Goal: Register for event/course

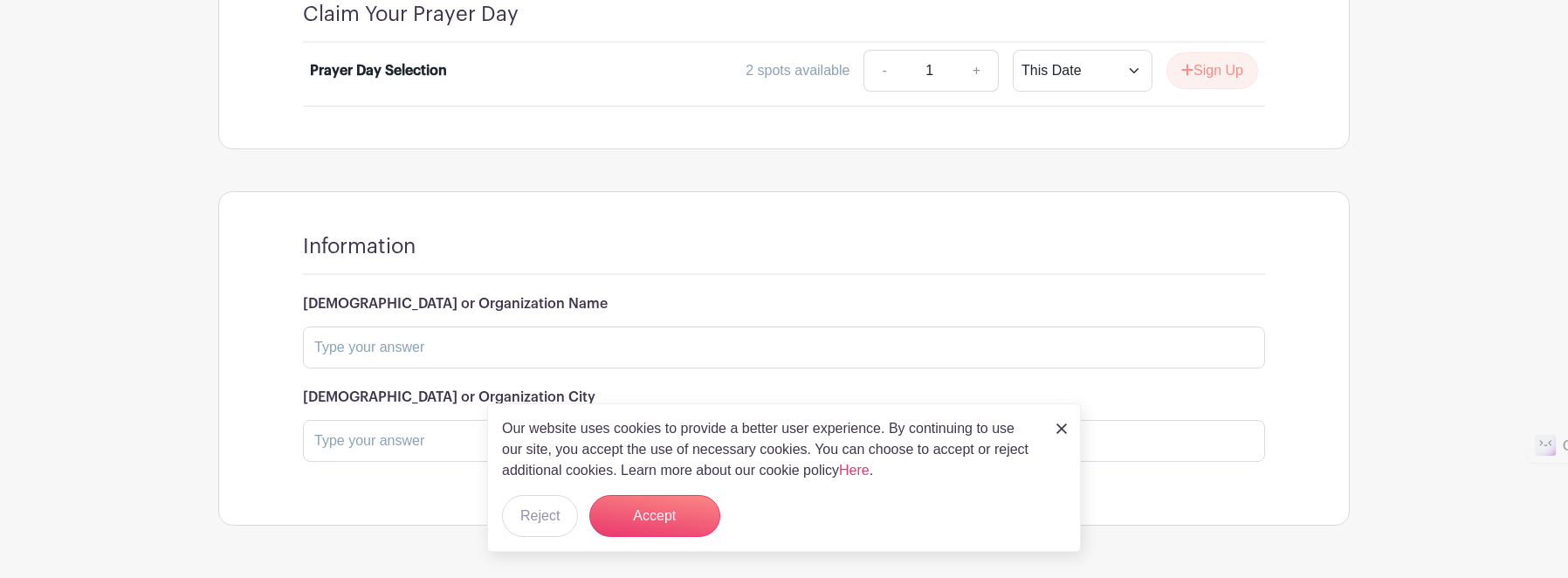
scroll to position [1303, 0]
click at [662, 526] on button "Accept" at bounding box center [655, 516] width 131 height 42
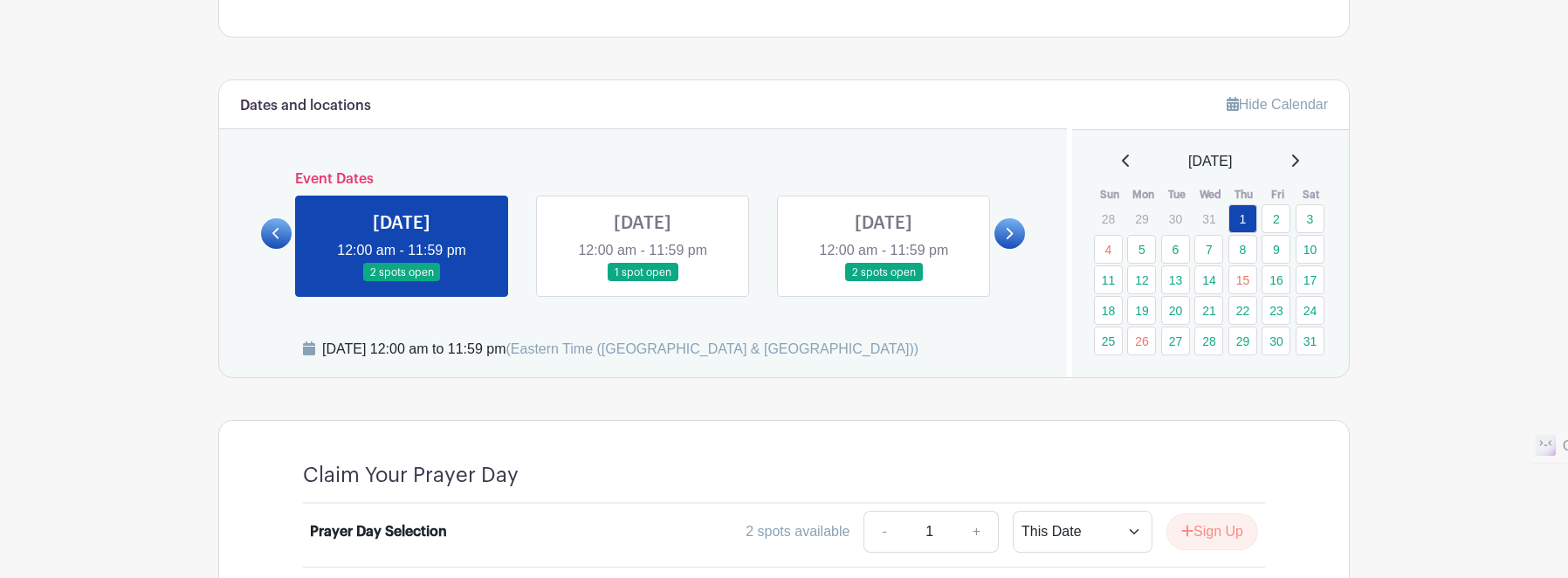
scroll to position [872, 0]
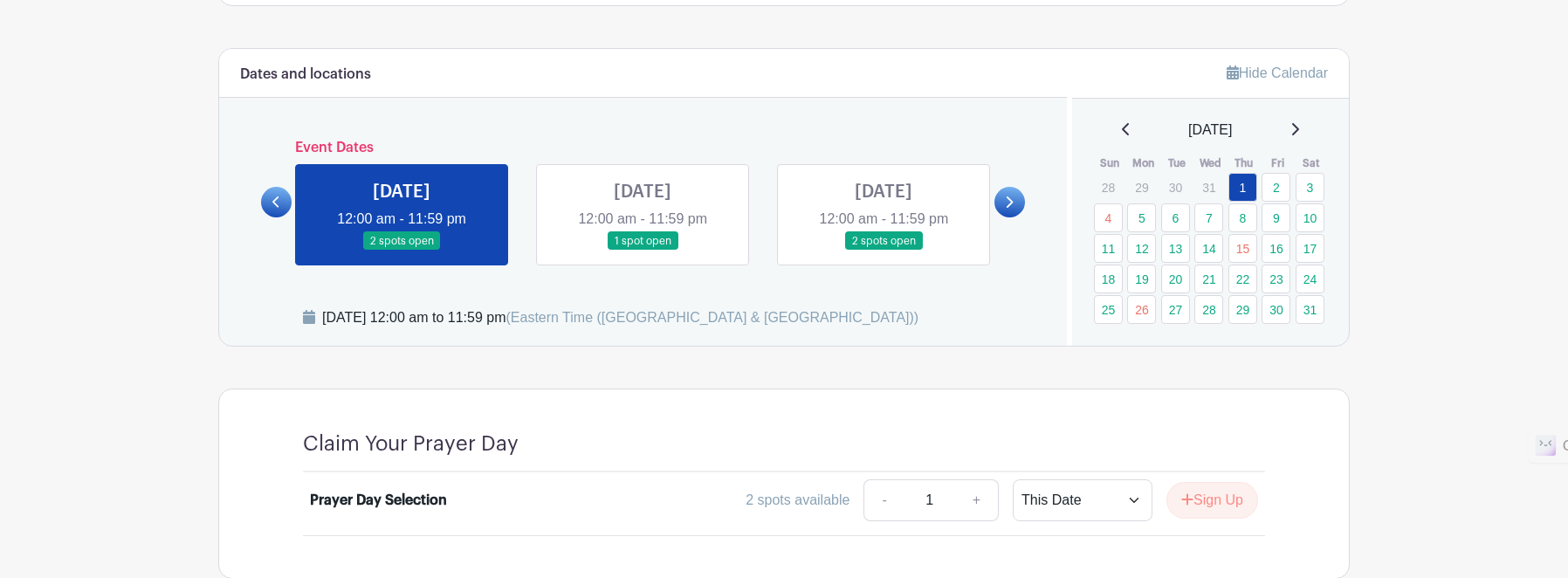
click at [401, 251] on link at bounding box center [401, 251] width 0 height 0
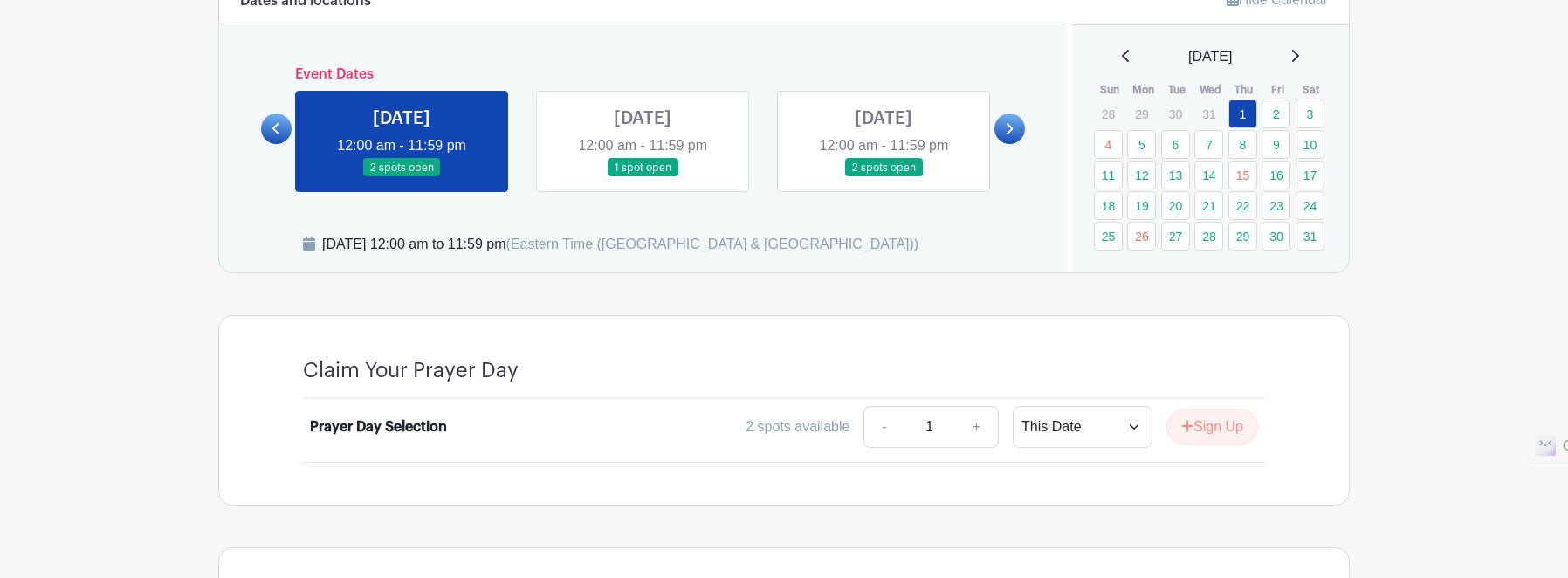
scroll to position [960, 0]
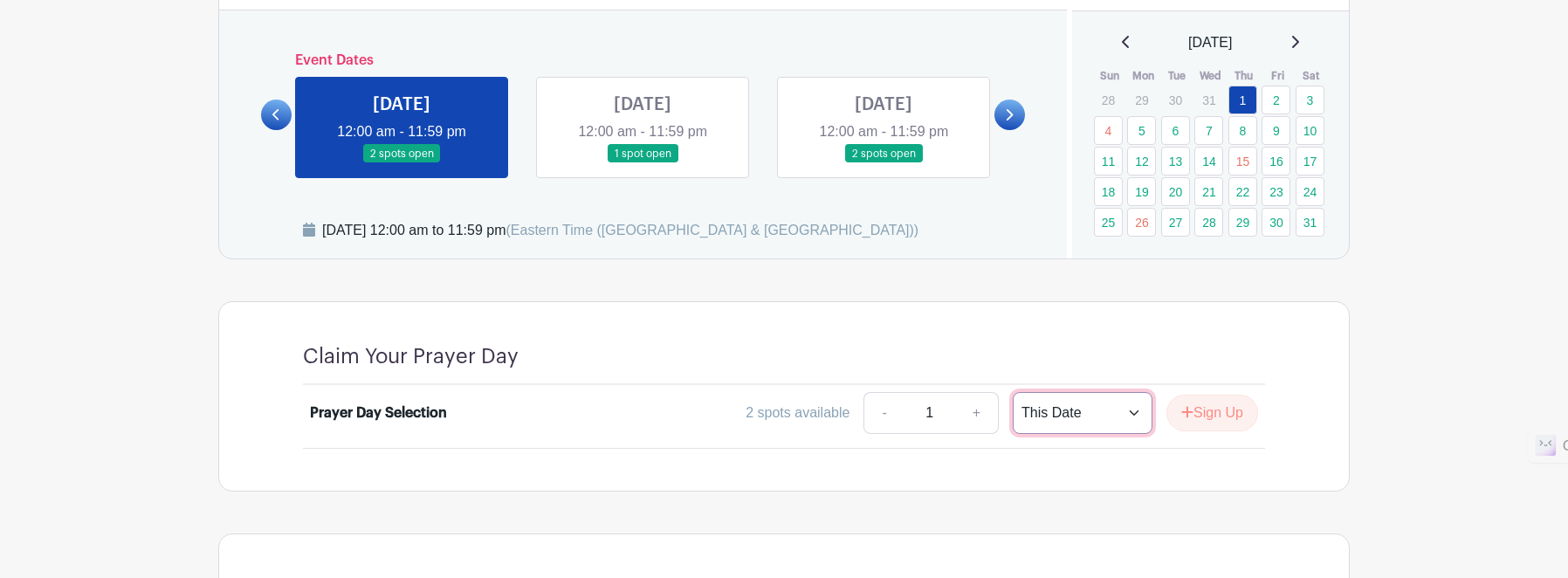
click at [1125, 392] on select "This Date Select Dates" at bounding box center [1083, 412] width 140 height 42
click at [401, 163] on link at bounding box center [401, 163] width 0 height 0
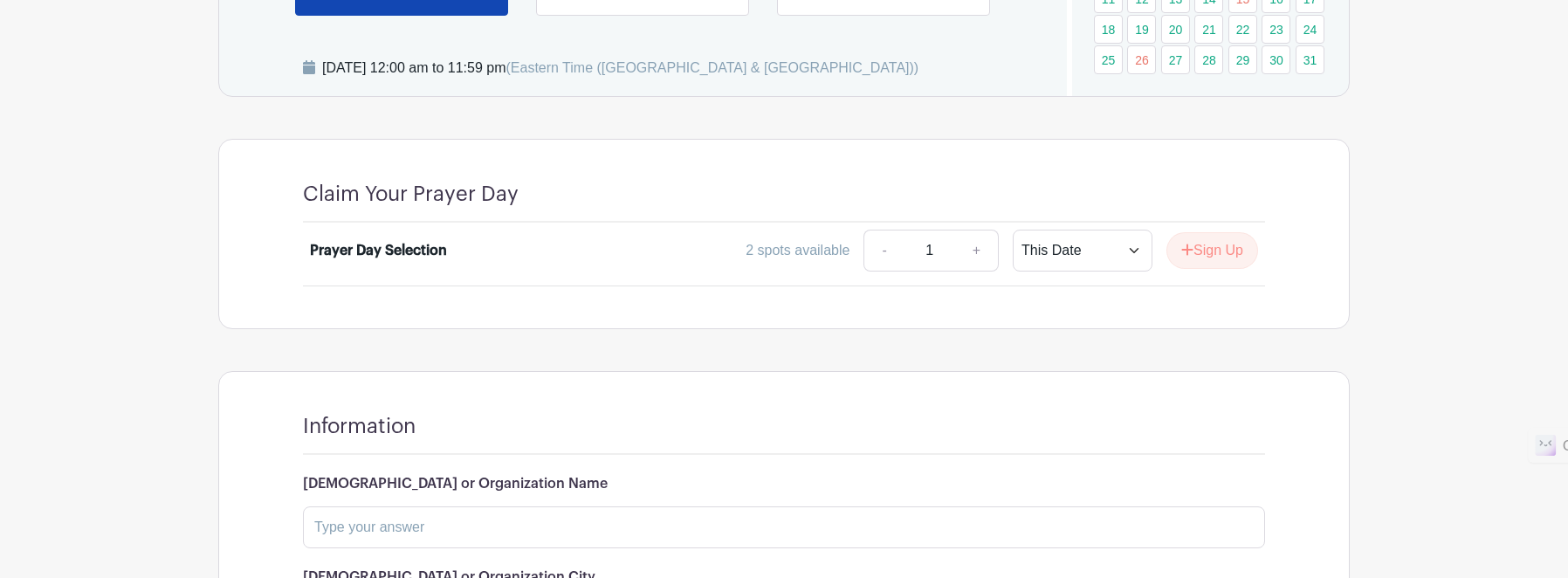
scroll to position [1134, 0]
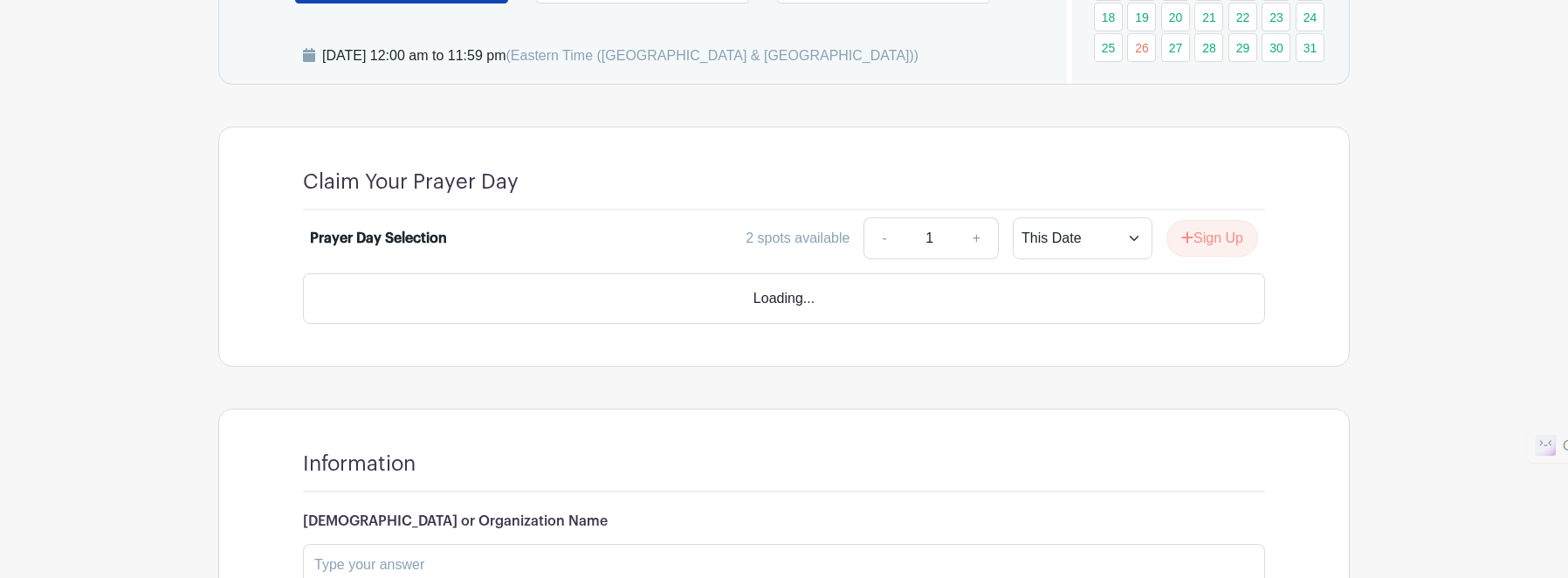
click at [663, 513] on div "[DEMOGRAPHIC_DATA] or Organization Name" at bounding box center [784, 549] width 962 height 73
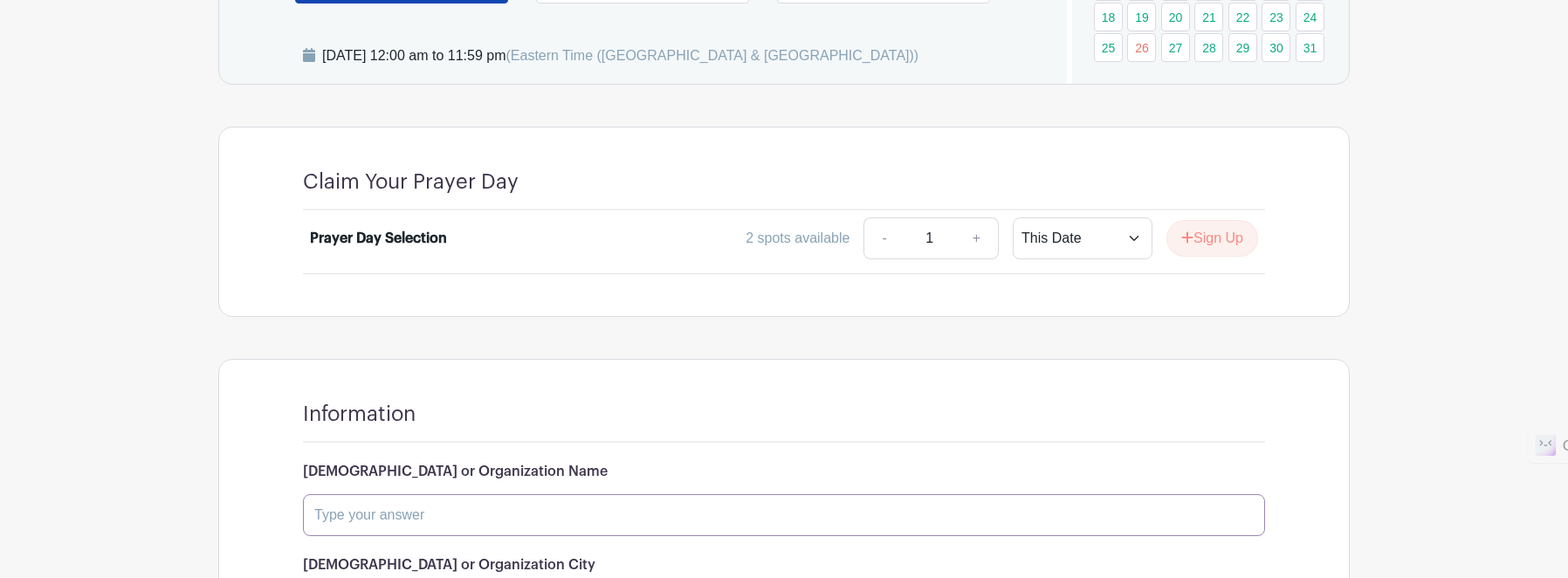
click at [616, 494] on input "text" at bounding box center [784, 515] width 962 height 42
type input "Trinity Life"
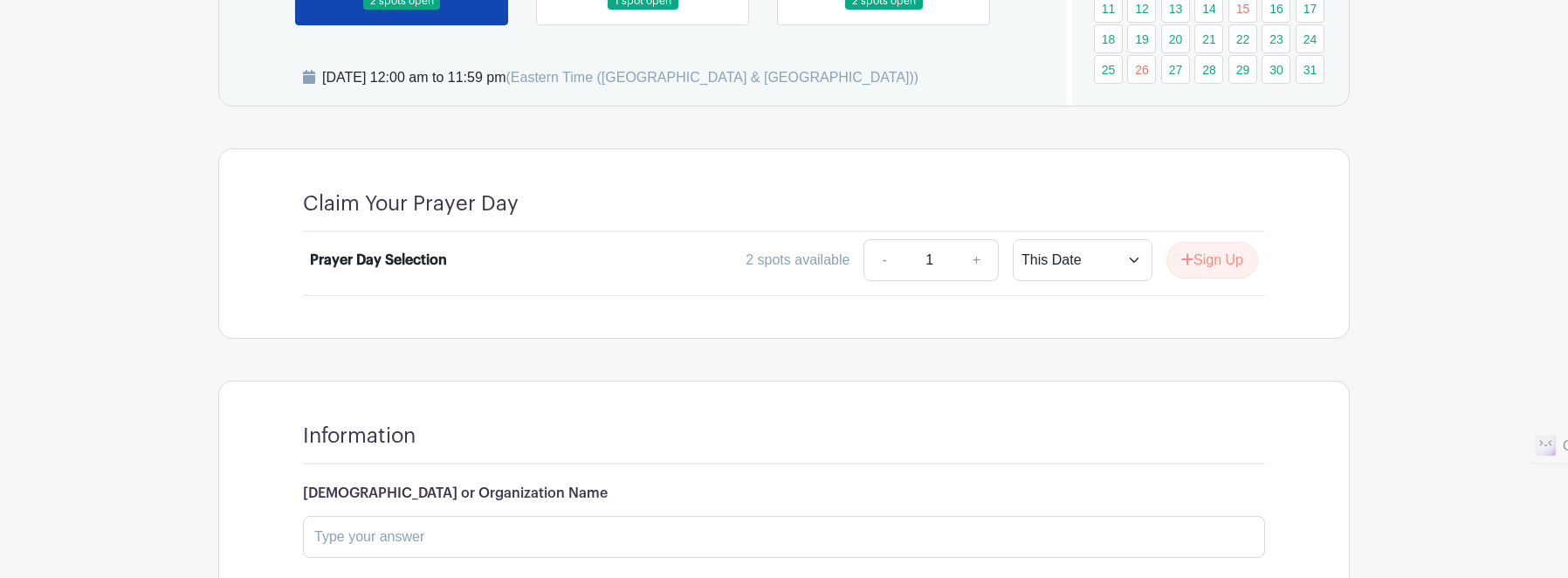
scroll to position [1115, 0]
click at [396, 513] on input "text" at bounding box center [784, 534] width 962 height 42
click at [389, 513] on input "text" at bounding box center [784, 534] width 962 height 42
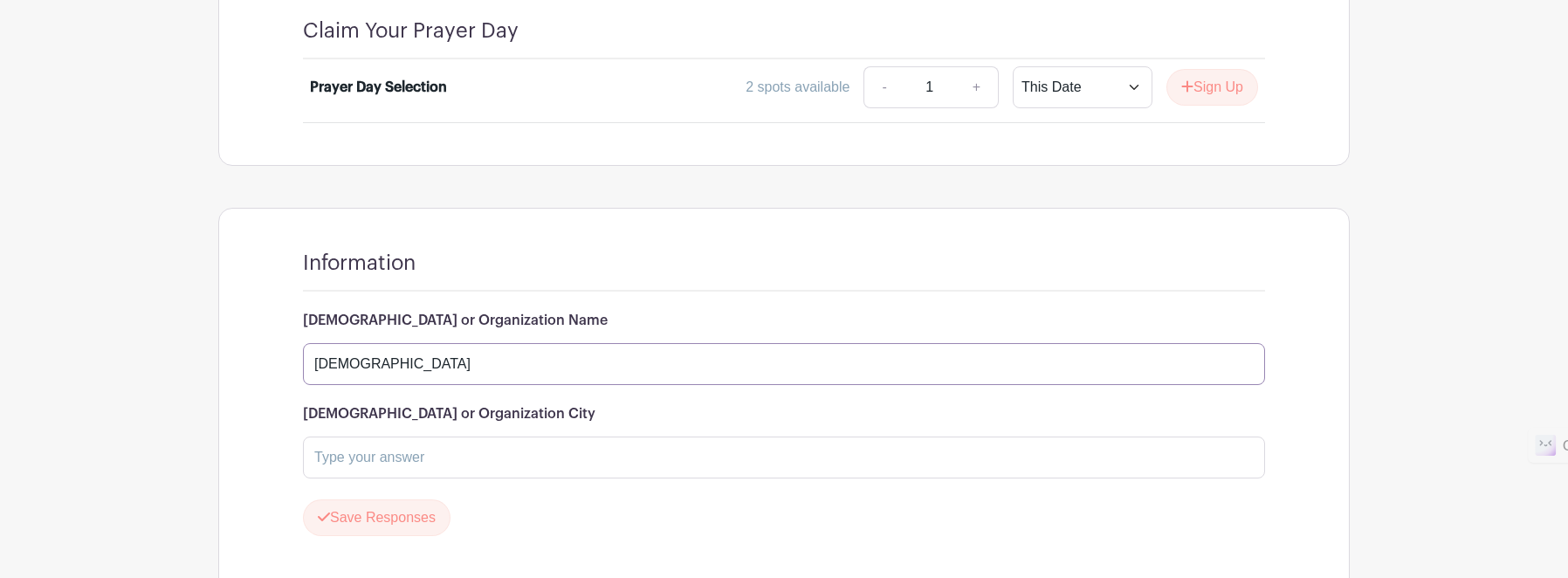
scroll to position [1289, 0]
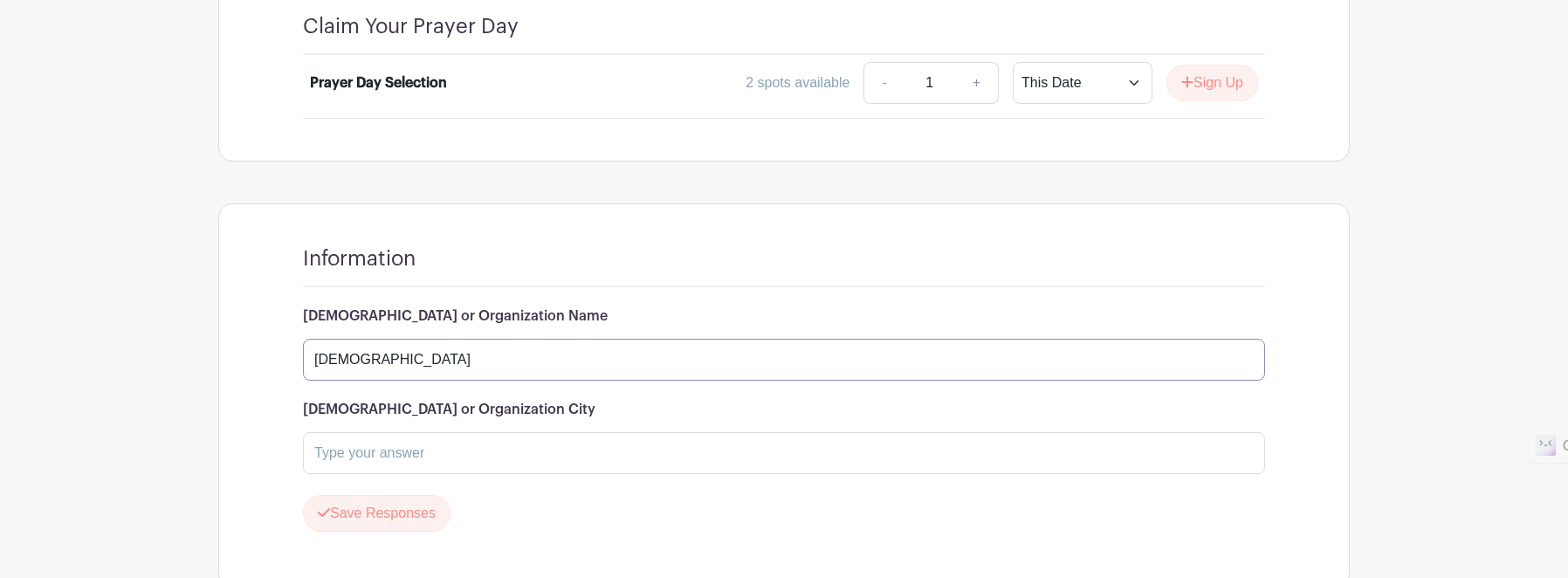
type input "[DEMOGRAPHIC_DATA]"
click at [398, 432] on input "text" at bounding box center [784, 453] width 962 height 42
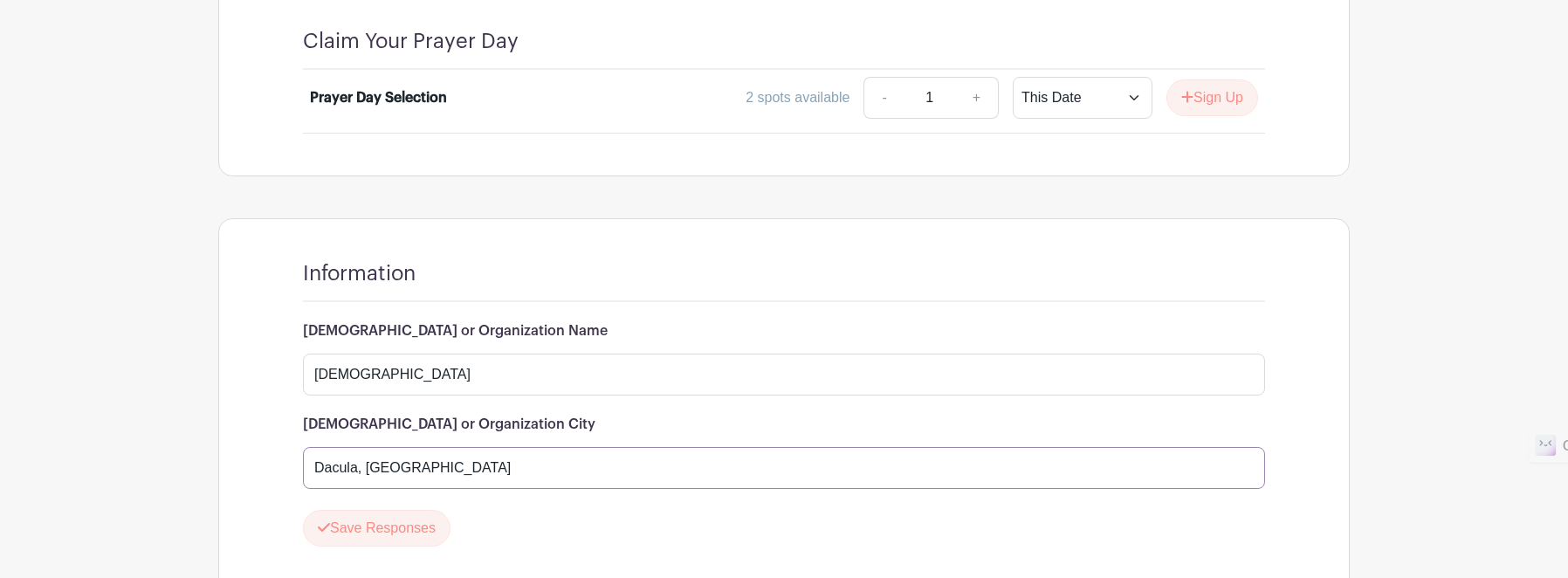
scroll to position [1354, 0]
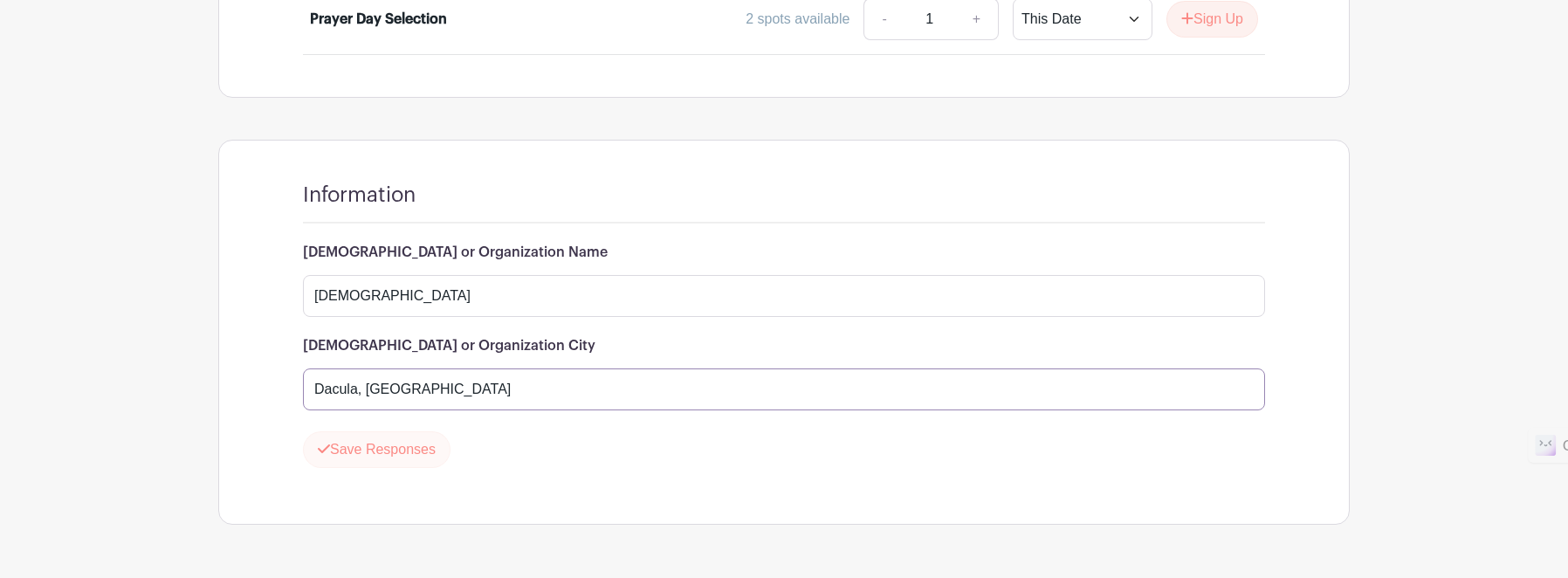
type input "Dacula, [GEOGRAPHIC_DATA]"
click at [397, 431] on button "Save Responses" at bounding box center [377, 449] width 148 height 37
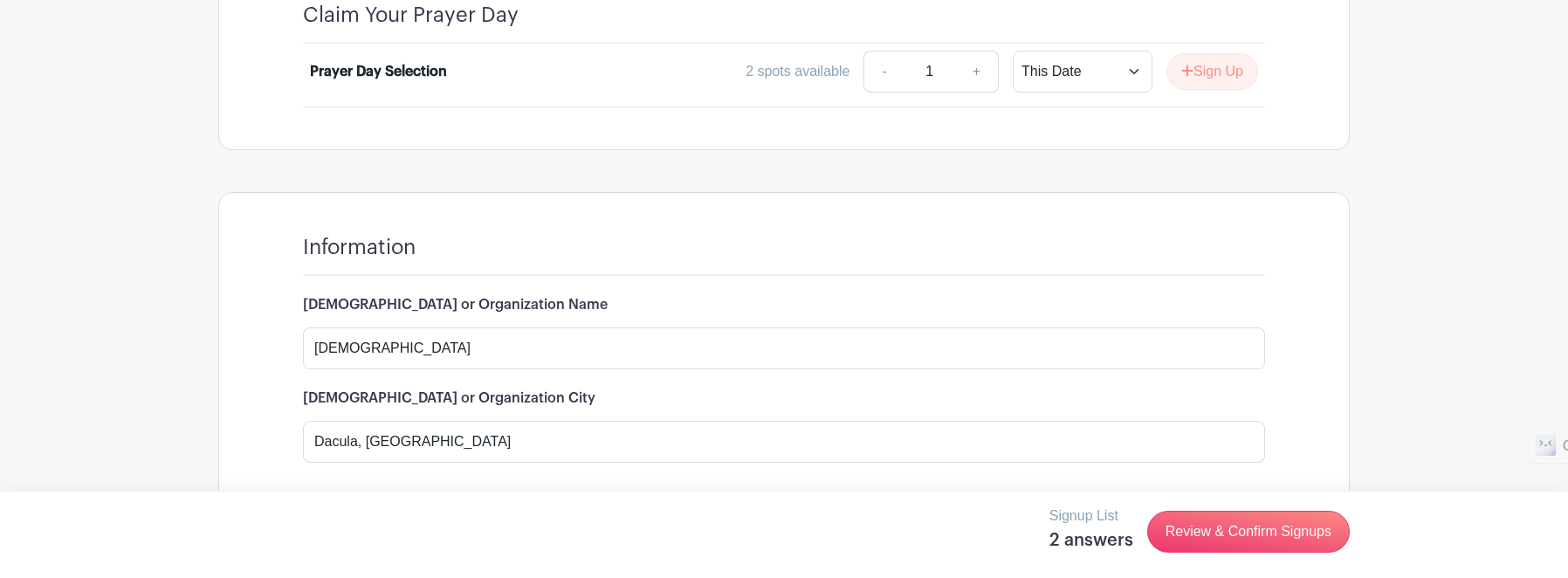
scroll to position [1303, 0]
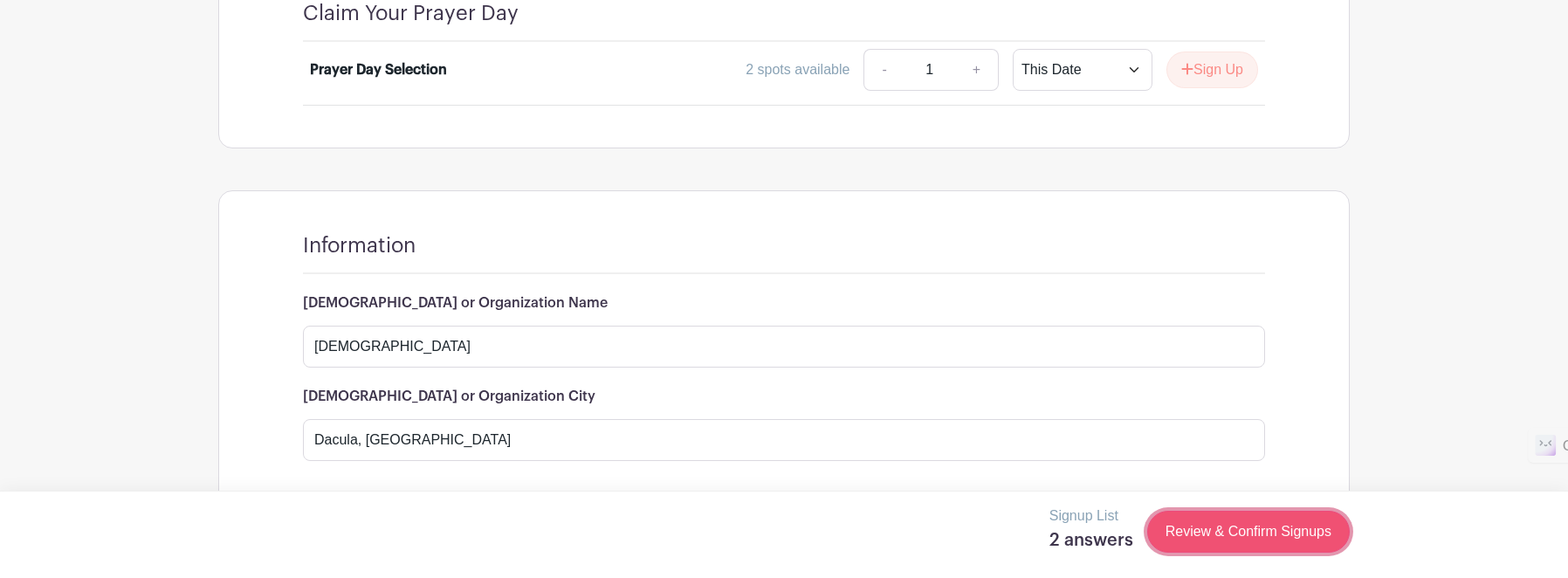
click at [1194, 532] on link "Review & Confirm Signups" at bounding box center [1248, 532] width 203 height 42
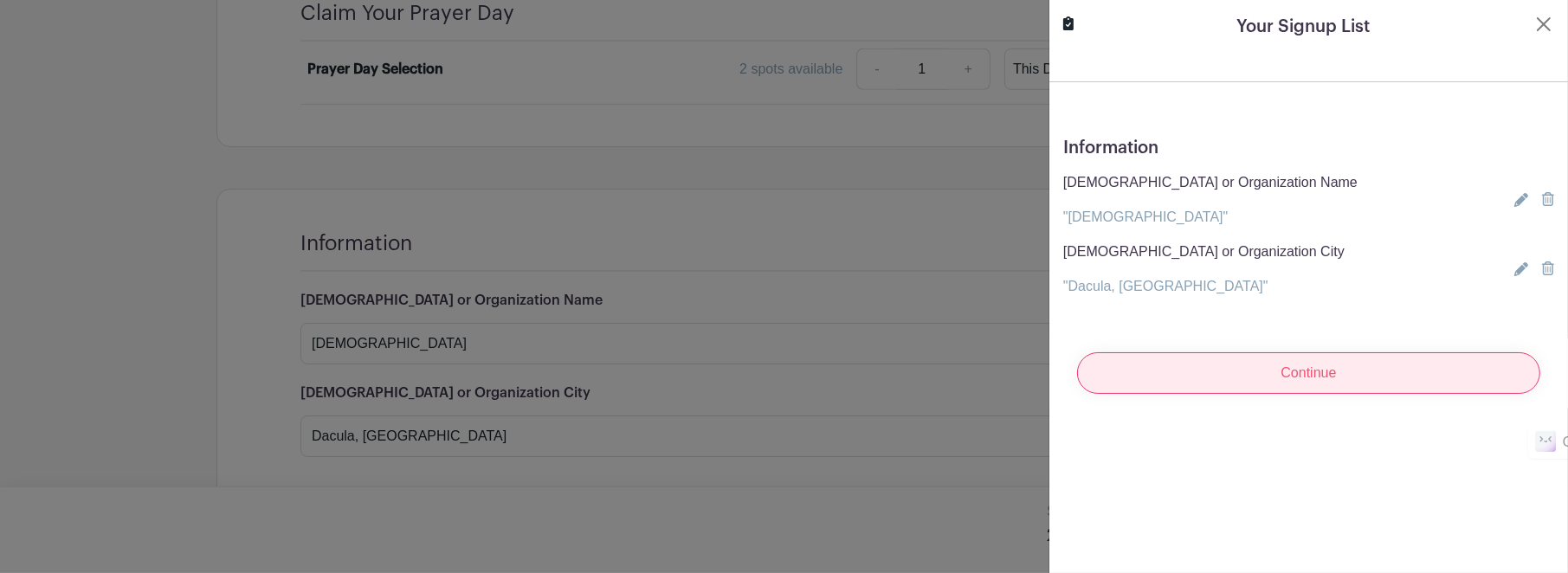
click at [1318, 384] on input "Continue" at bounding box center [1309, 372] width 464 height 41
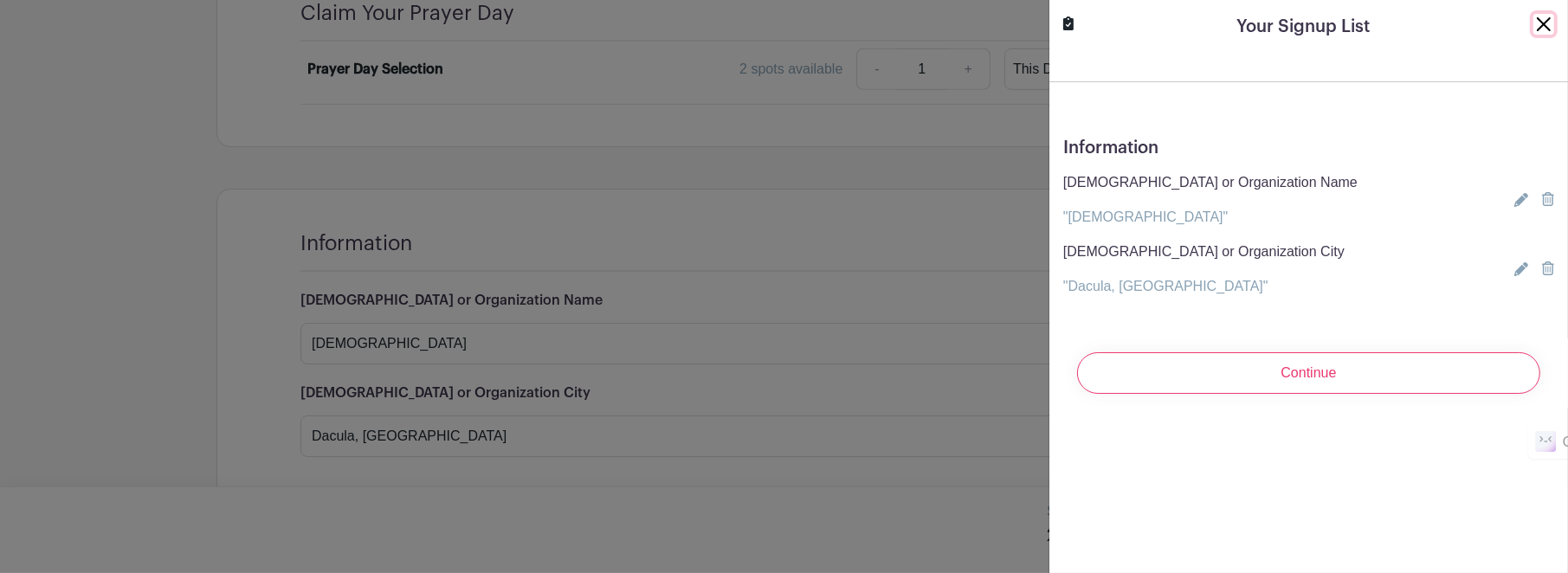
click at [1533, 17] on button "Close" at bounding box center [1544, 24] width 21 height 21
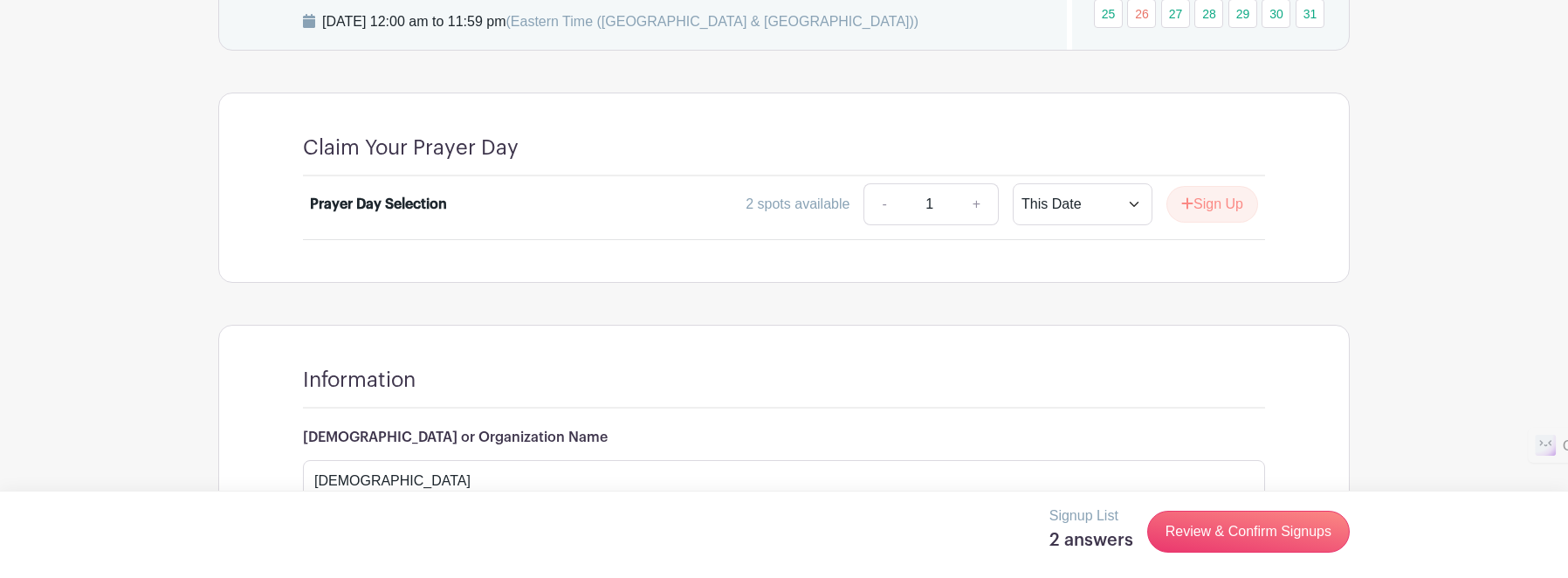
scroll to position [1129, 0]
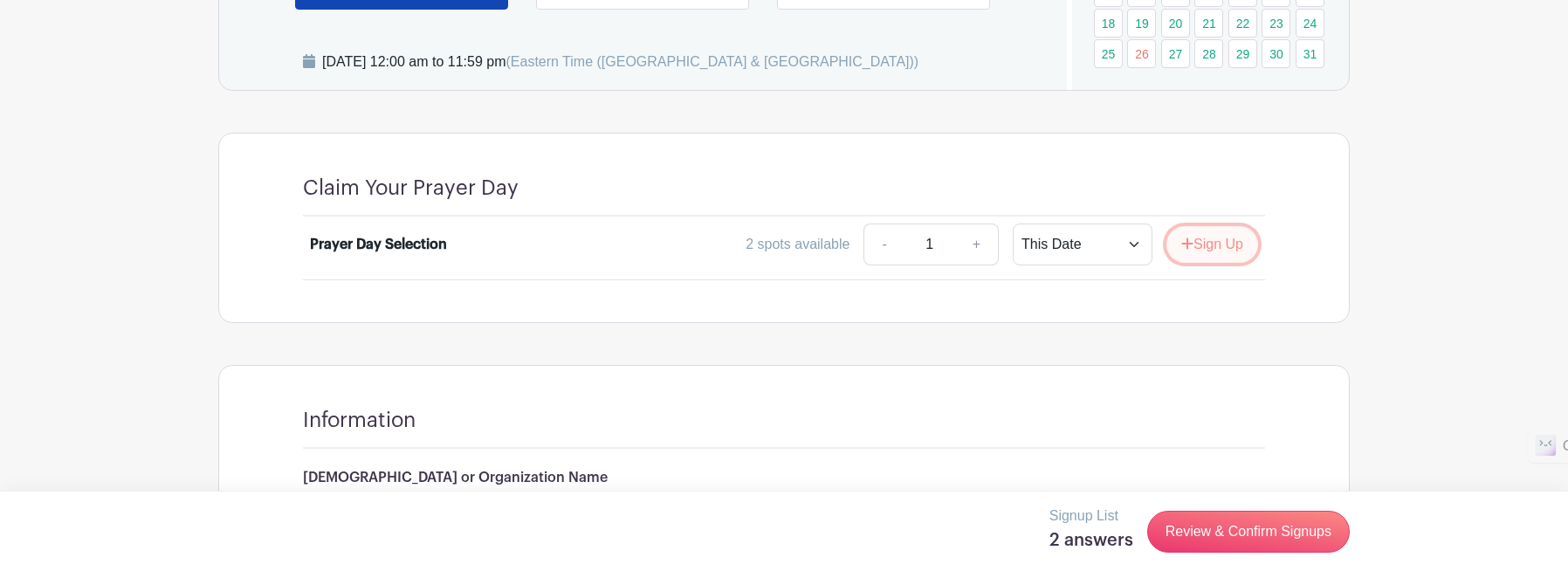
click at [1228, 226] on button "Sign Up" at bounding box center [1211, 244] width 92 height 37
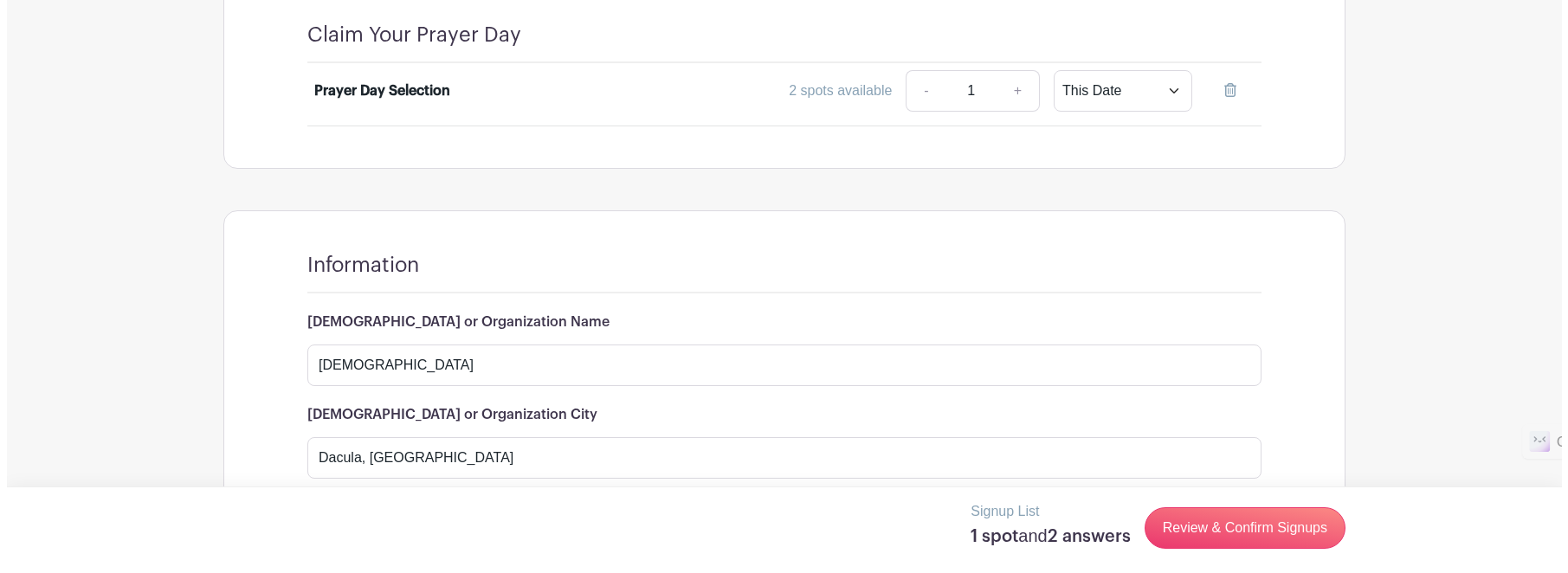
scroll to position [1291, 0]
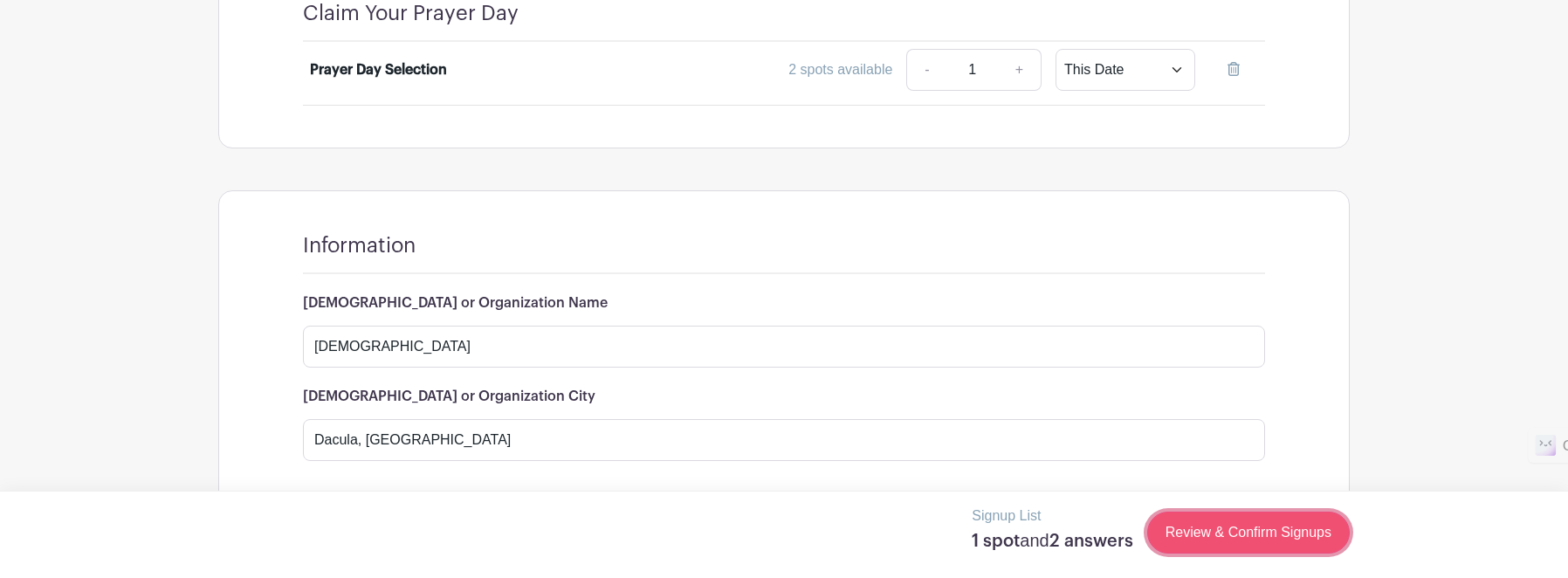
click at [1228, 534] on link "Review & Confirm Signups" at bounding box center [1248, 533] width 203 height 42
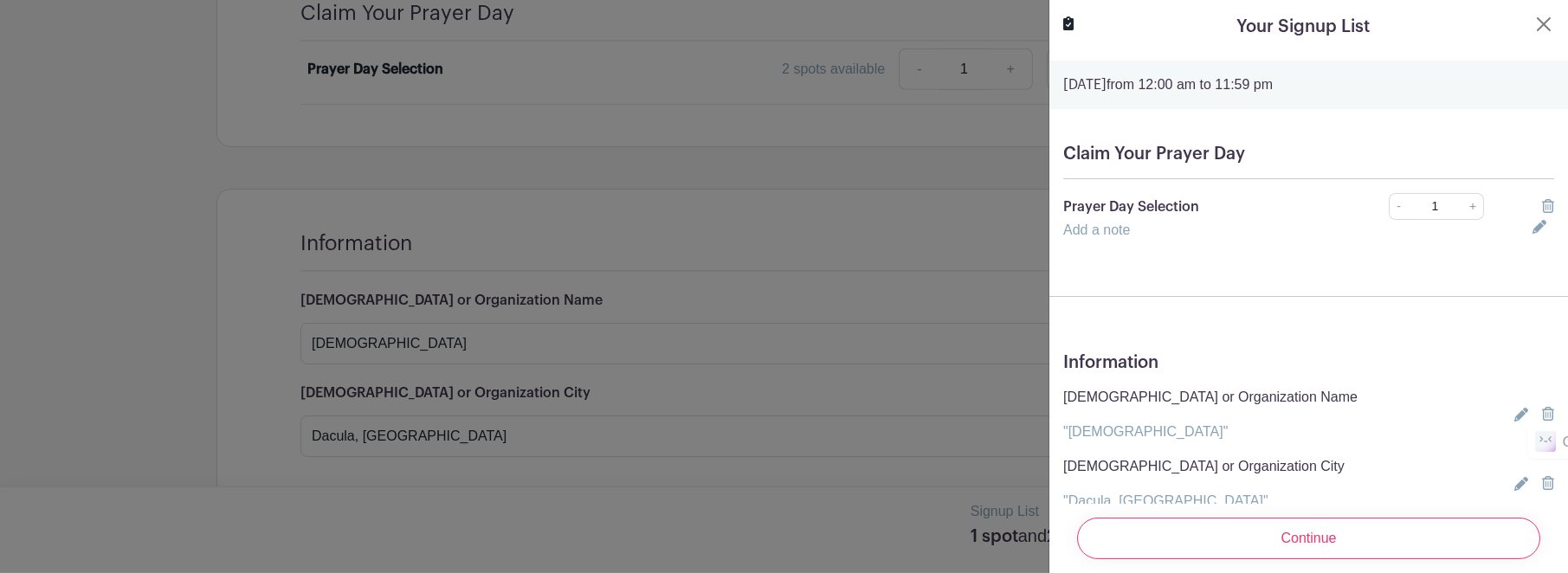
scroll to position [76, 0]
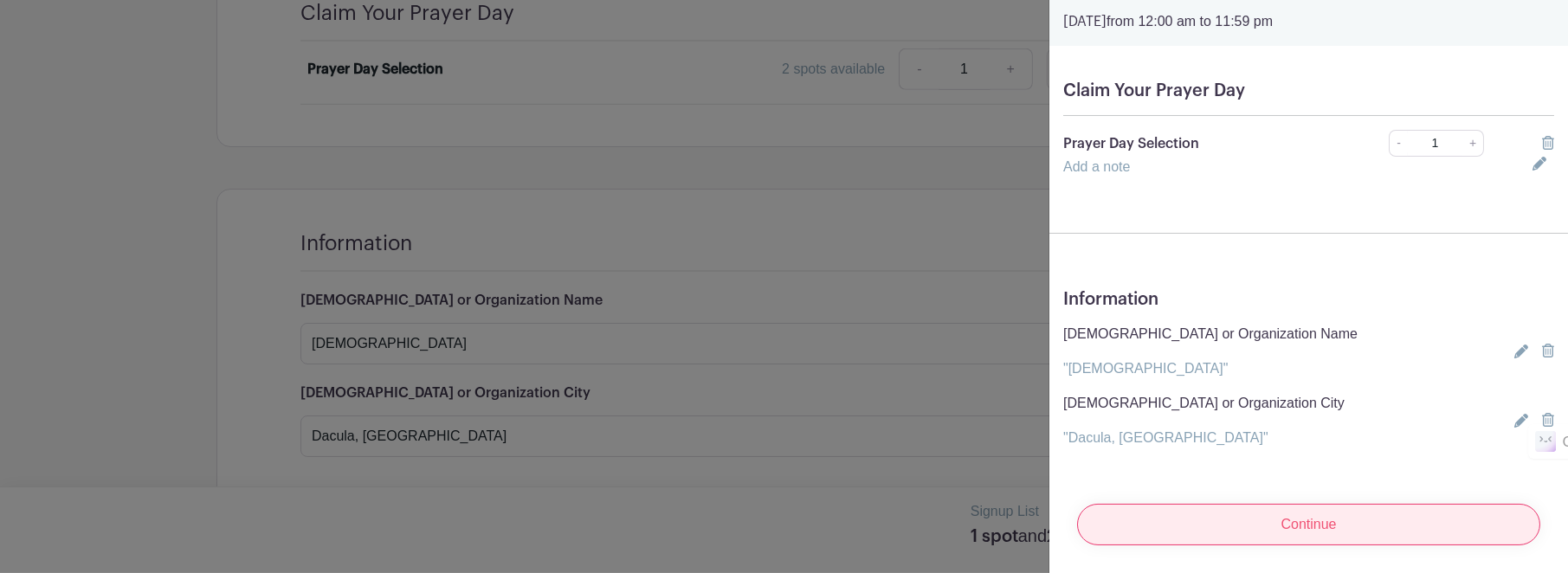
click at [1291, 514] on input "Continue" at bounding box center [1309, 524] width 464 height 41
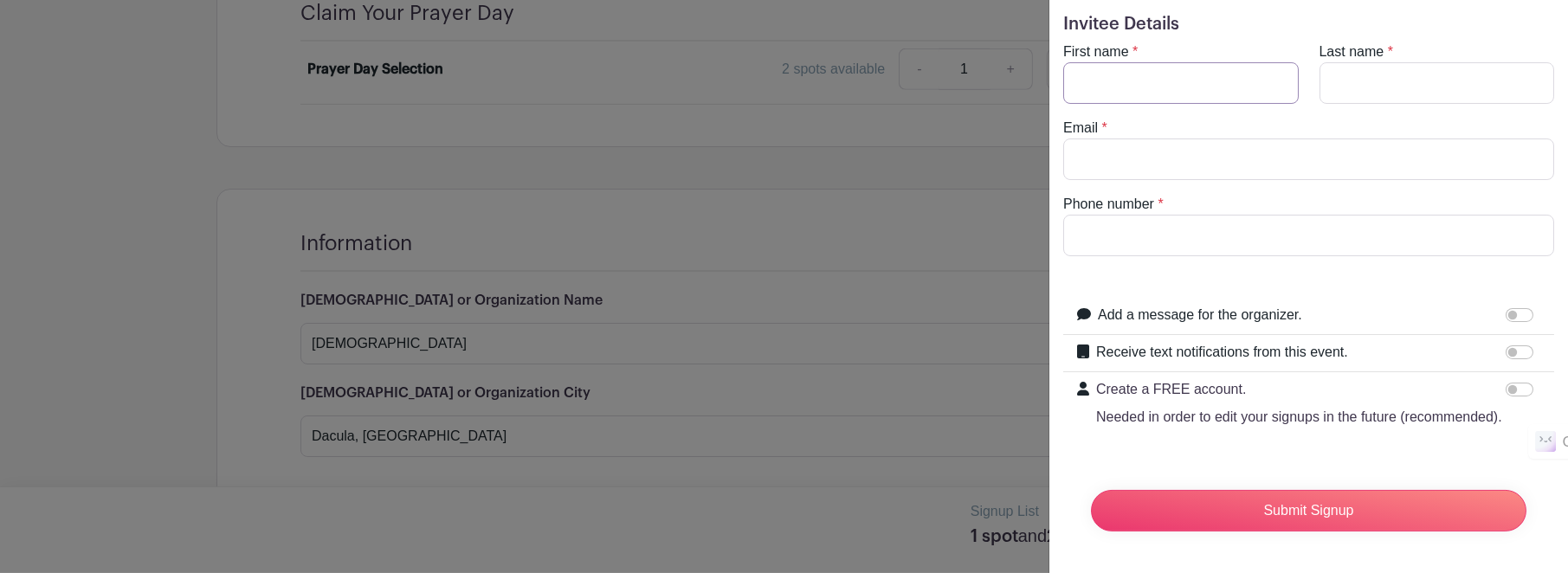
click at [1169, 62] on input "First name" at bounding box center [1180, 83] width 236 height 41
type input "[PERSON_NAME]"
type input "[EMAIL_ADDRESS][DOMAIN_NAME]"
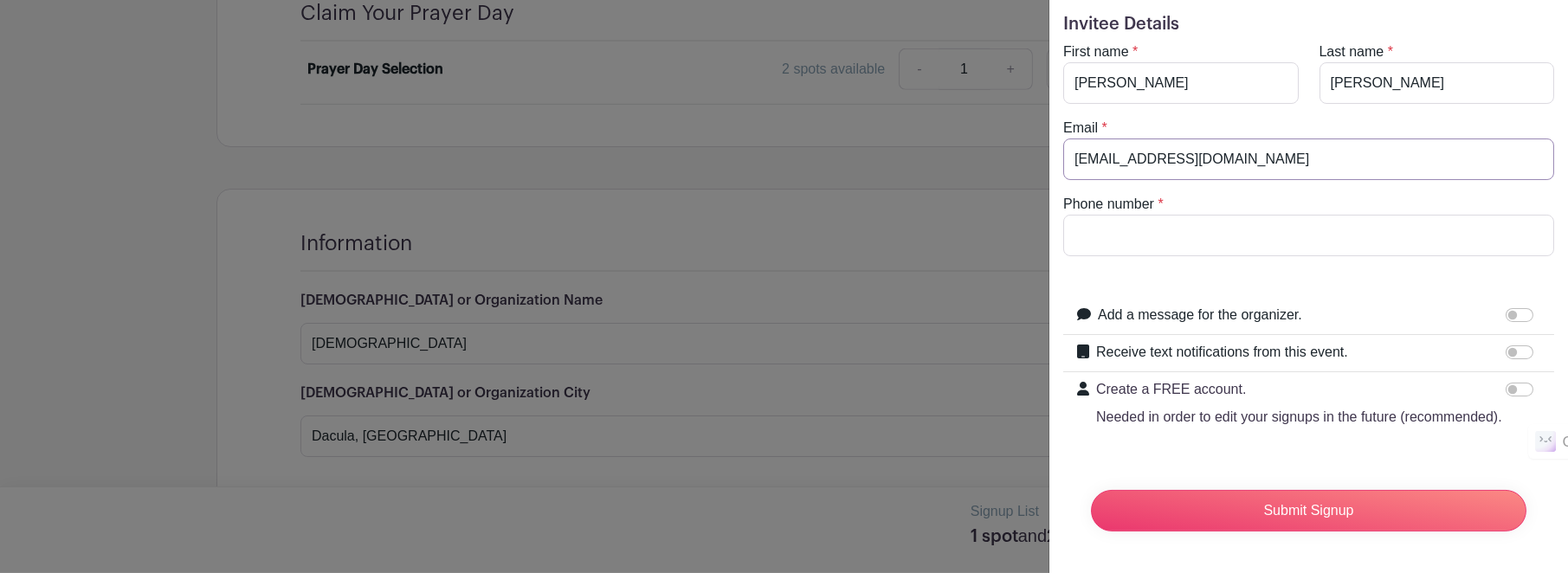
type input "4702735575"
type input "[PERSON_NAME]"
drag, startPoint x: 1176, startPoint y: 219, endPoint x: 953, endPoint y: 213, distance: 223.1
click at [953, 520] on div "Signup List 1 spot and 2 answers Review & Confirm Signups Confirm your Signups …" at bounding box center [777, 520] width 1121 height 0
type input "7703313551"
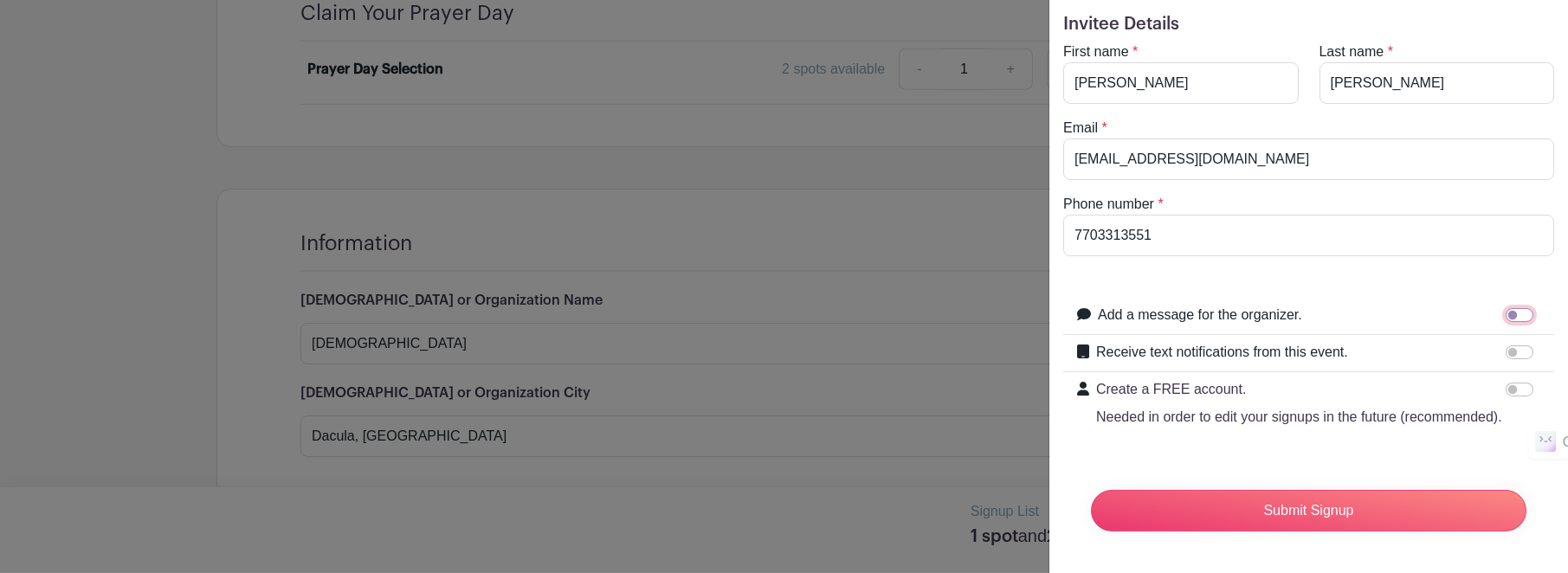
click at [1507, 308] on input "Add a message for the organizer." at bounding box center [1519, 314] width 28 height 14
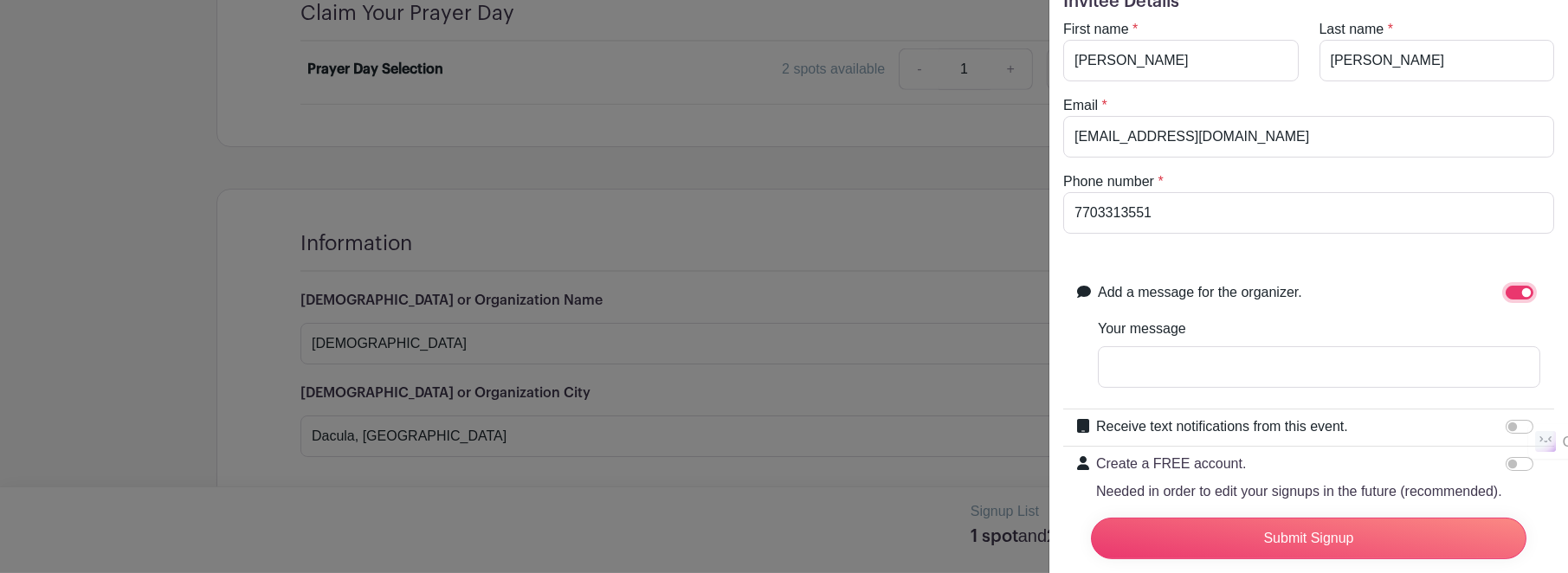
click at [1505, 290] on input "Add a message for the organizer." at bounding box center [1519, 292] width 28 height 14
checkbox input "false"
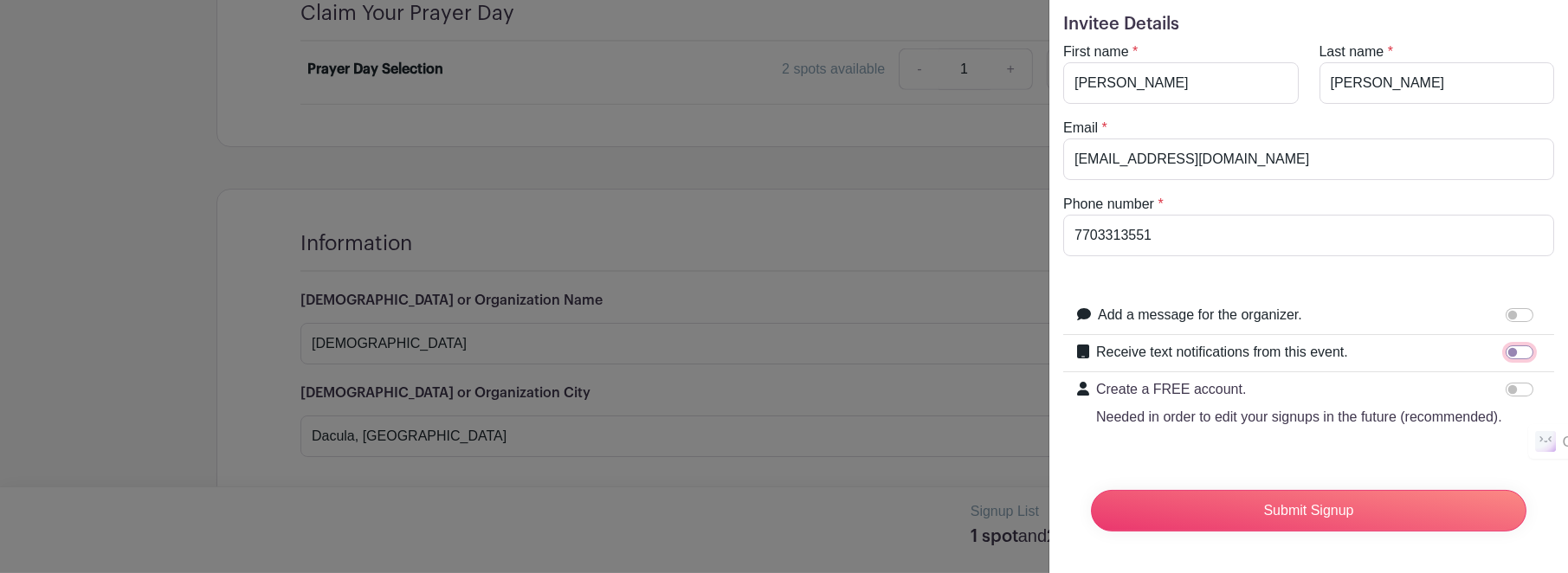
click at [1505, 345] on input "Receive text notifications from this event." at bounding box center [1519, 352] width 28 height 14
checkbox input "true"
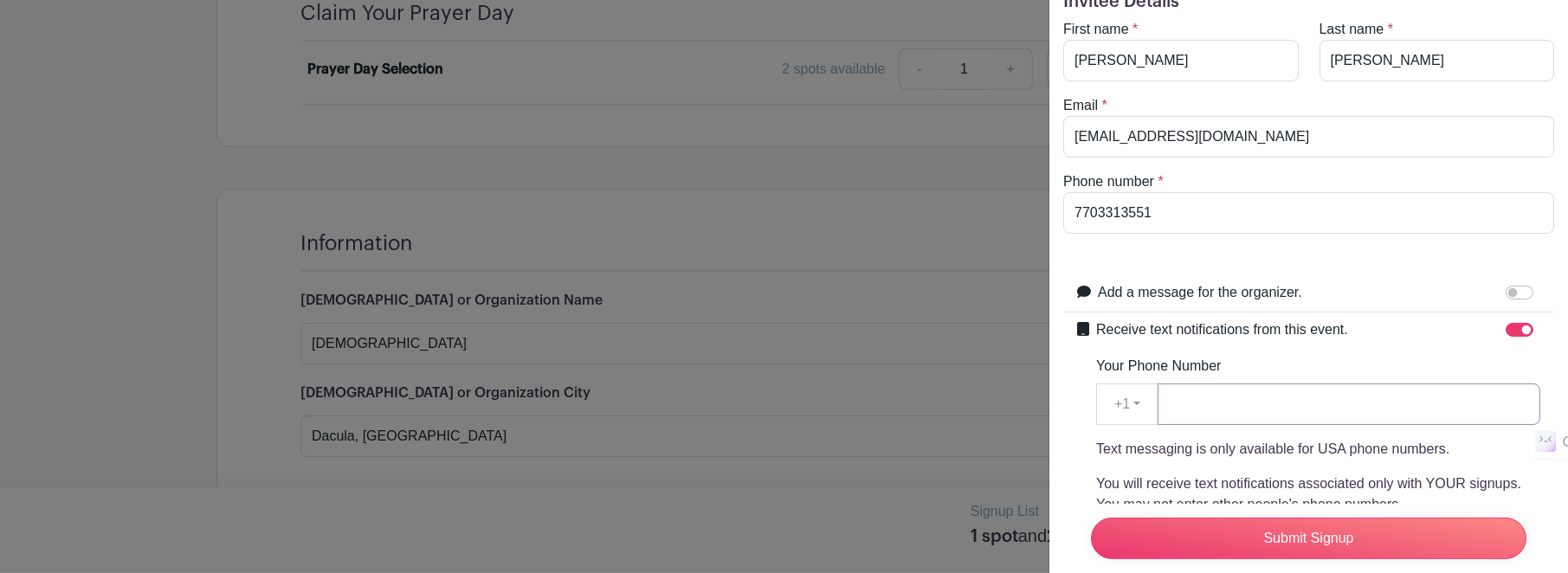
click at [1362, 415] on input "Your Phone Number" at bounding box center [1348, 404] width 383 height 41
type input "7703313551"
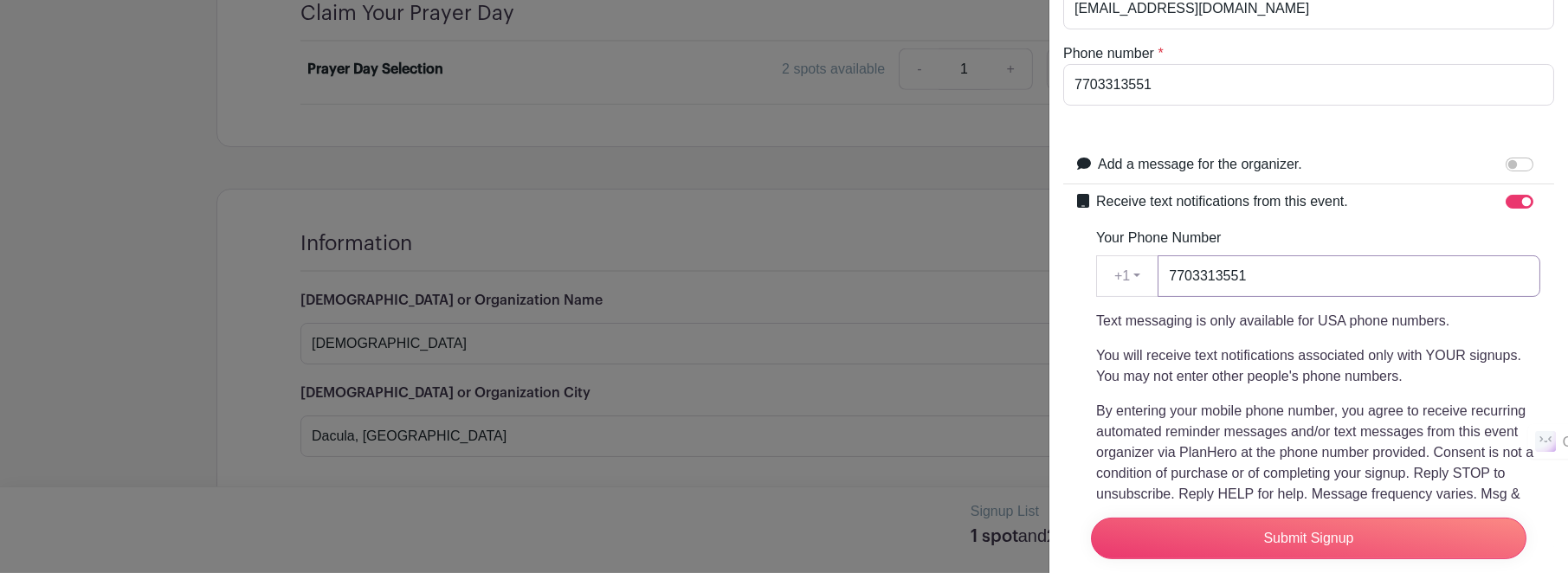
scroll to position [173, 0]
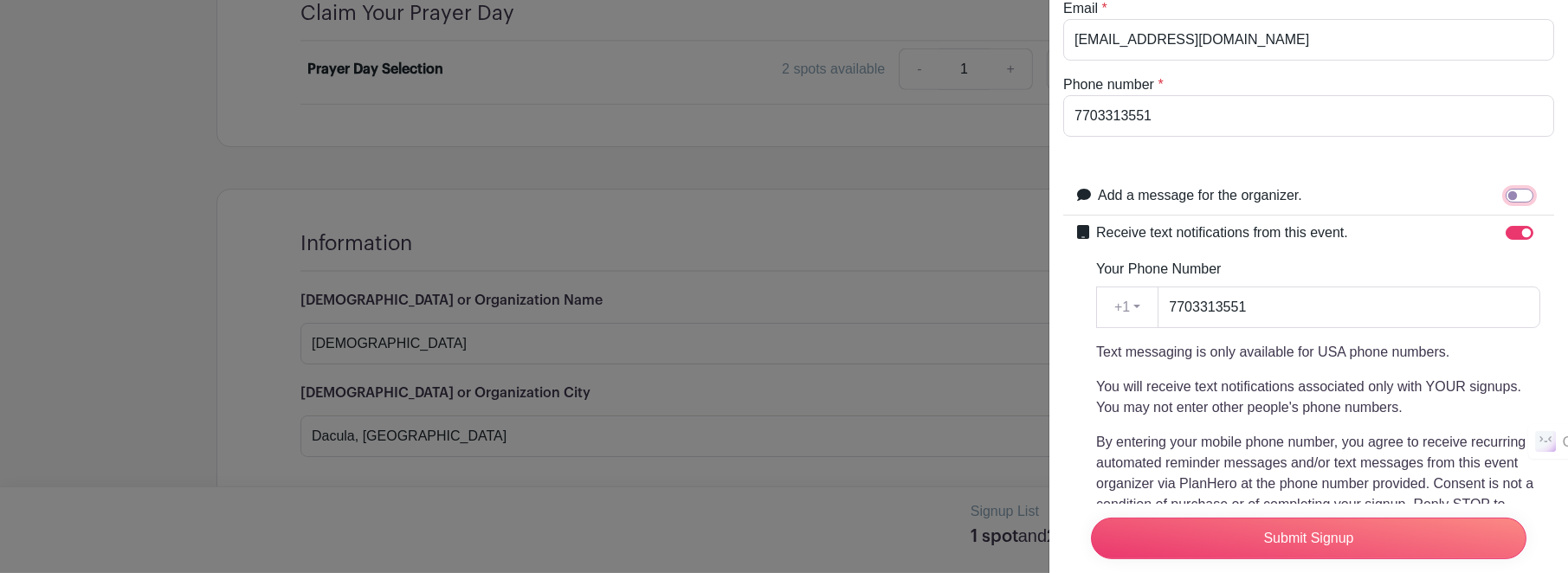
click at [1505, 189] on input "Add a message for the organizer." at bounding box center [1519, 195] width 28 height 14
checkbox input "true"
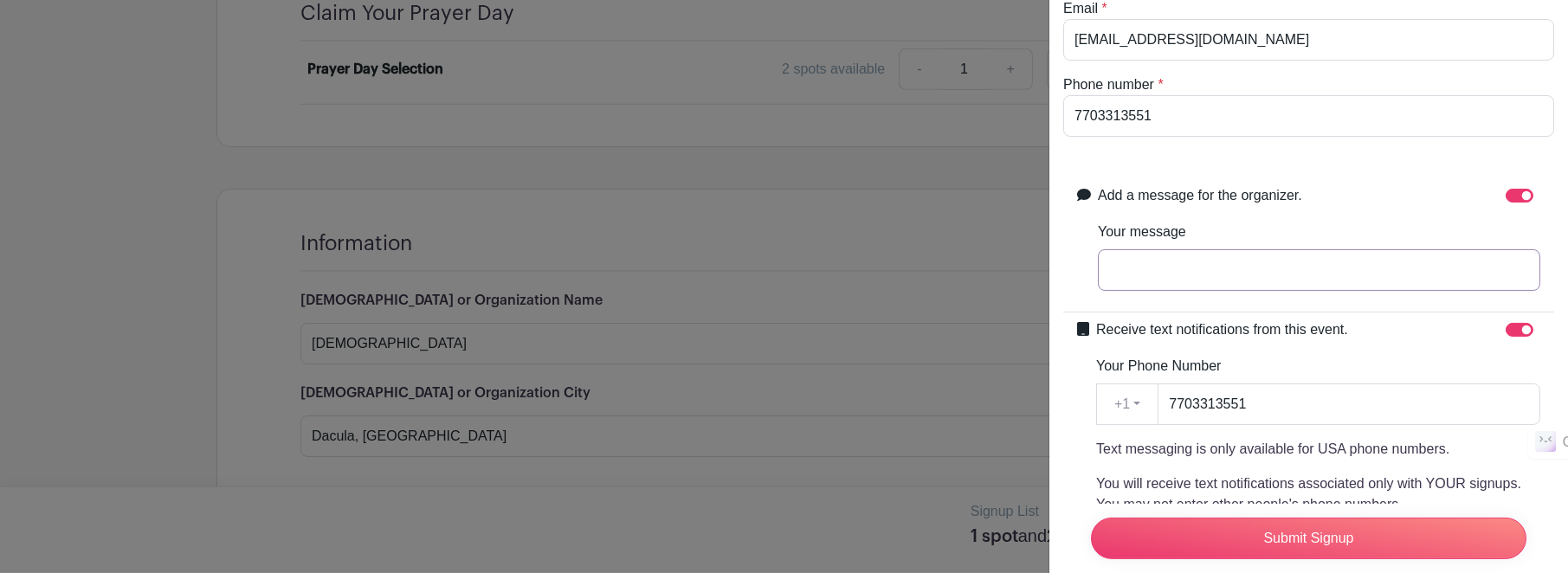
click at [1209, 261] on input "Your message" at bounding box center [1318, 270] width 442 height 41
click at [1109, 265] on input "Let's pray in the New Year." at bounding box center [1318, 270] width 442 height 41
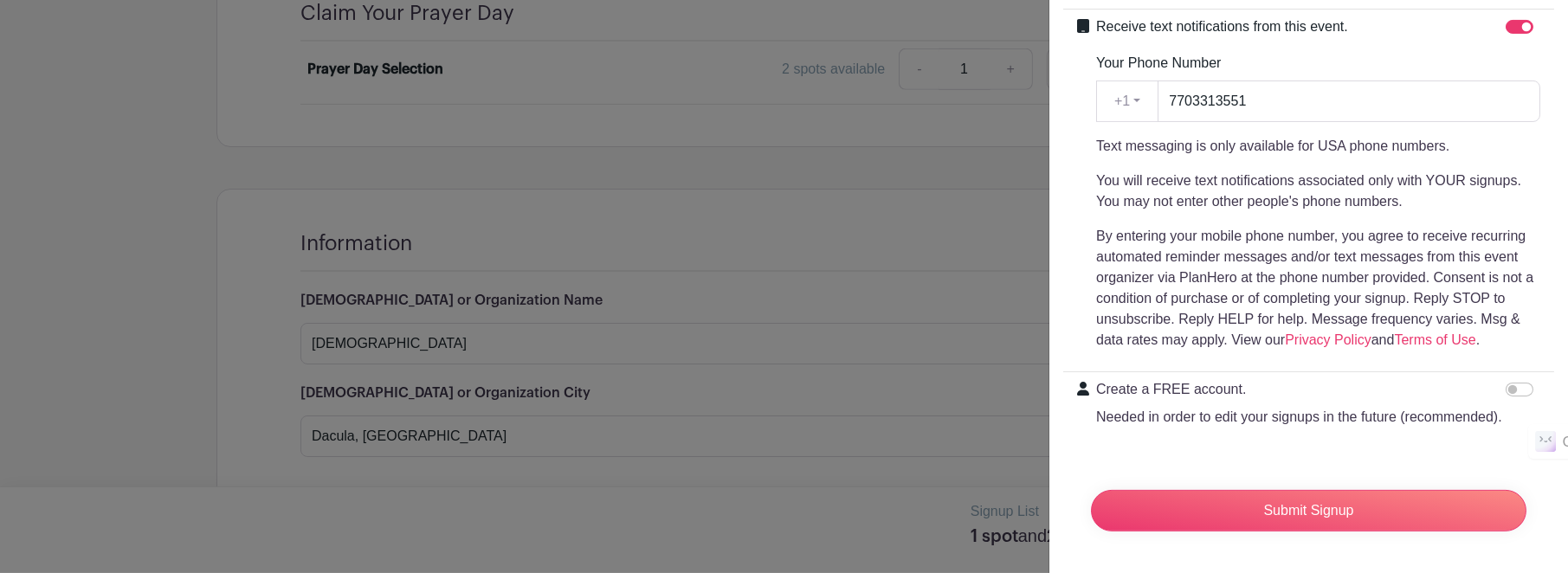
scroll to position [507, 0]
type input "Let's pray in the New Year."
click at [1306, 506] on input "Submit Signup" at bounding box center [1308, 510] width 435 height 41
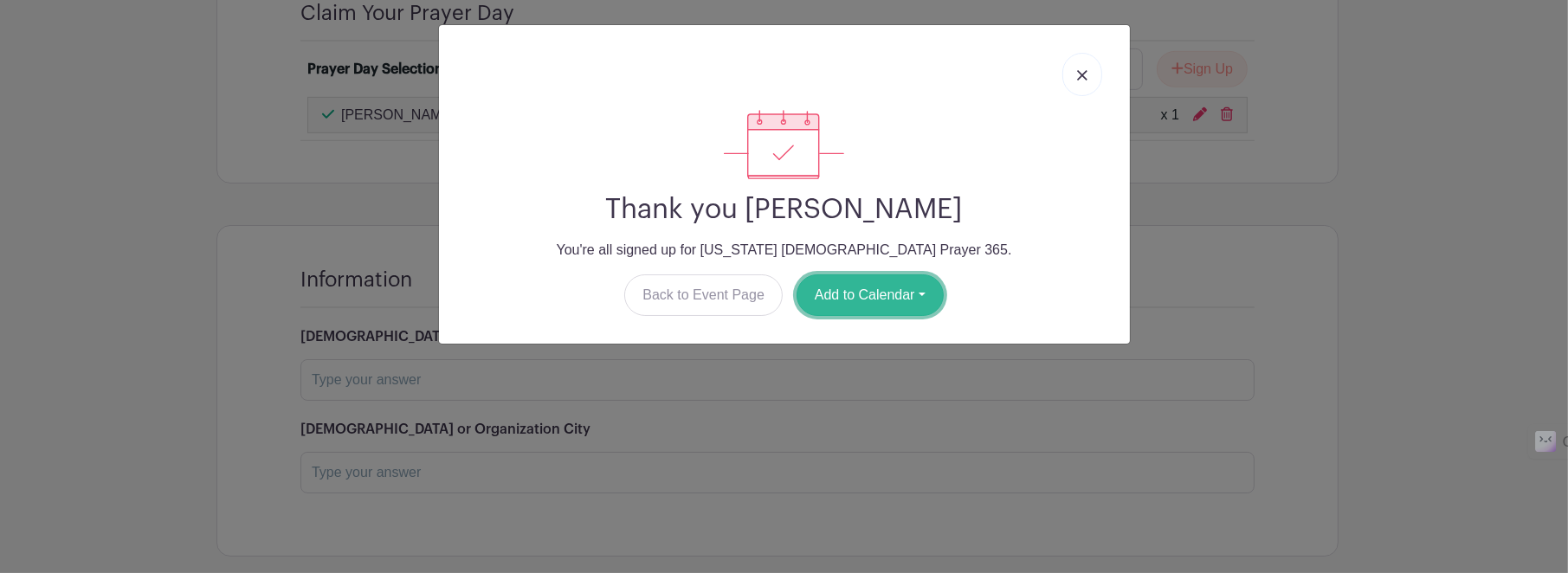
click at [893, 296] on button "Add to Calendar" at bounding box center [870, 294] width 147 height 41
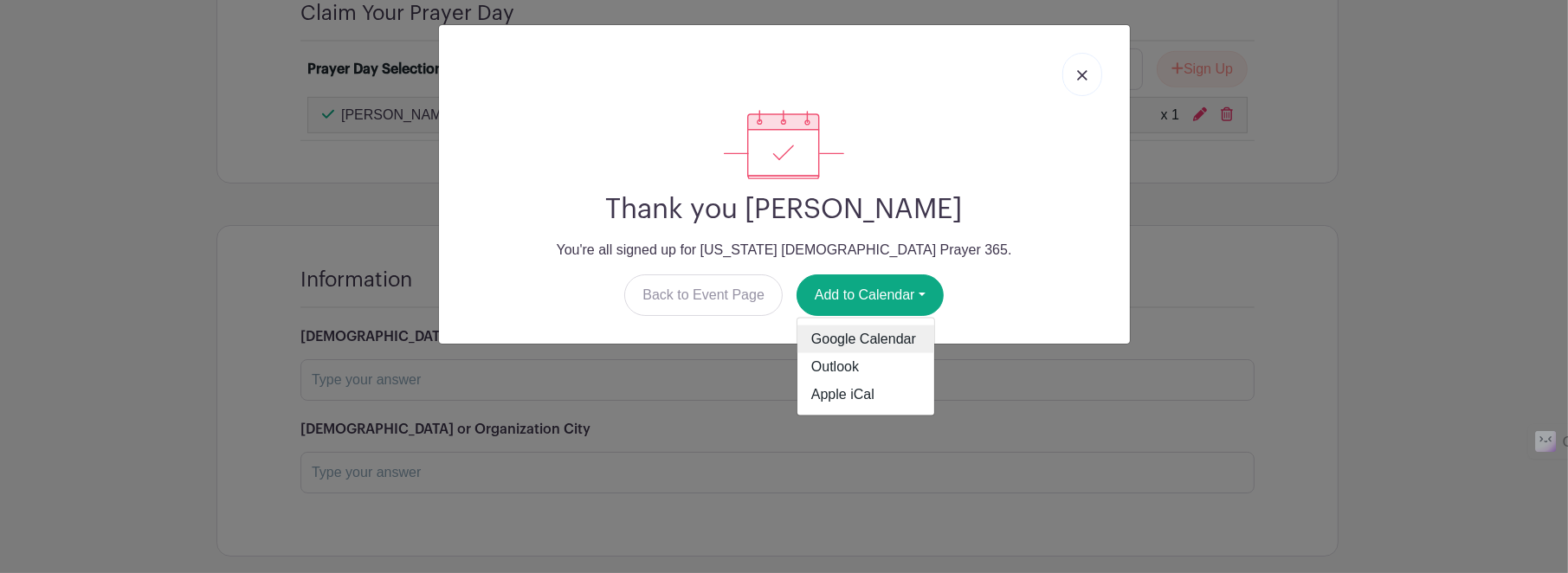
click at [869, 338] on link "Google Calendar" at bounding box center [866, 339] width 137 height 28
